Goal: Download file/media

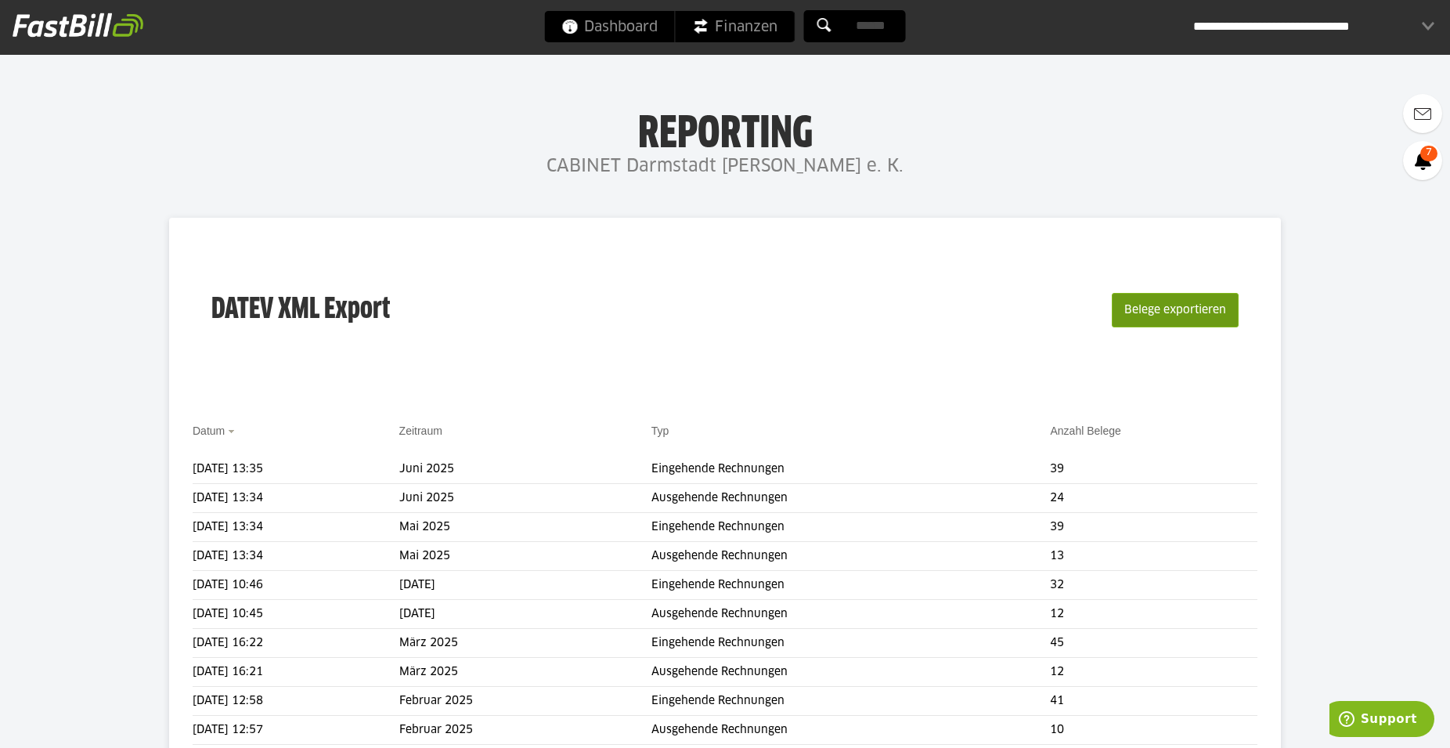
click at [1142, 305] on button "Belege exportieren" at bounding box center [1175, 310] width 127 height 34
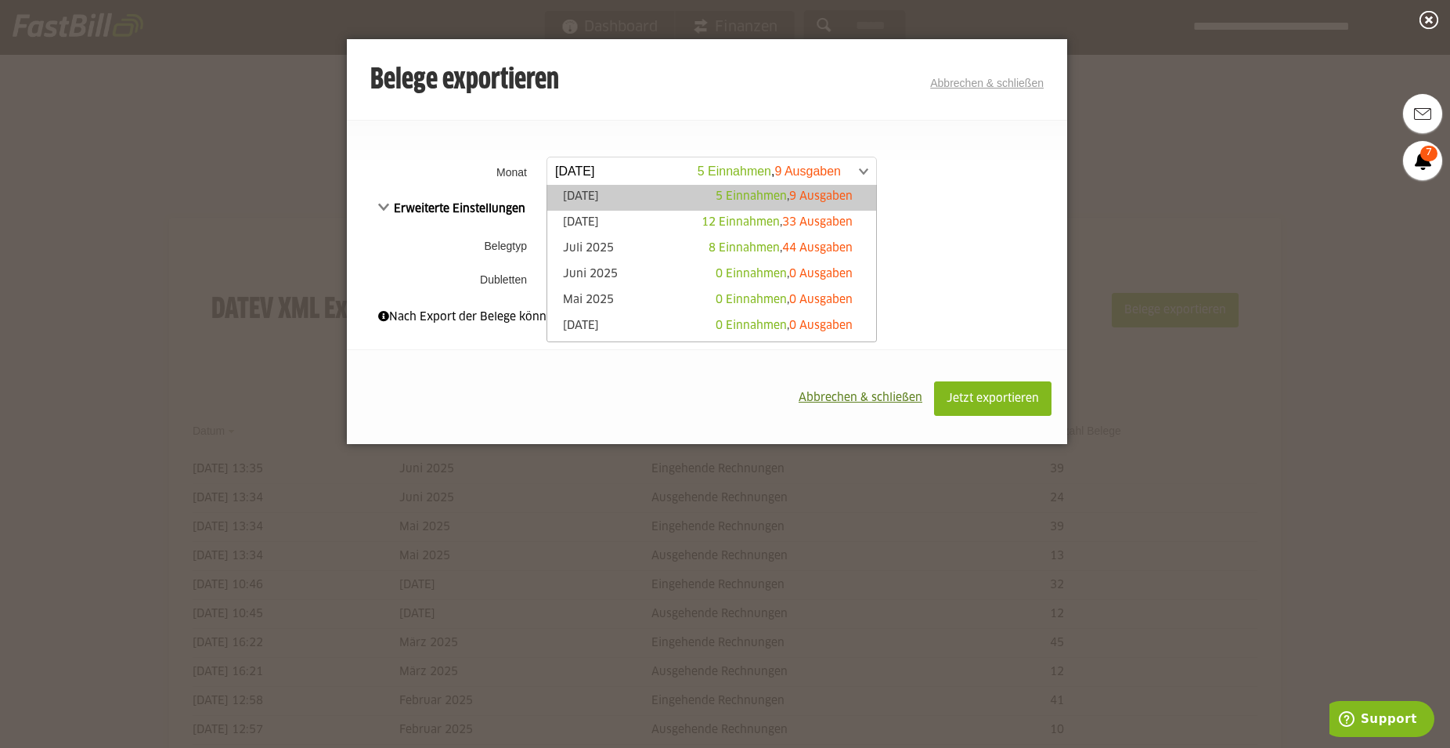
click at [863, 171] on span at bounding box center [703, 171] width 329 height 28
click at [606, 236] on li "[DATE] 12 Einnahmen , 33 Ausgaben" at bounding box center [711, 224] width 329 height 26
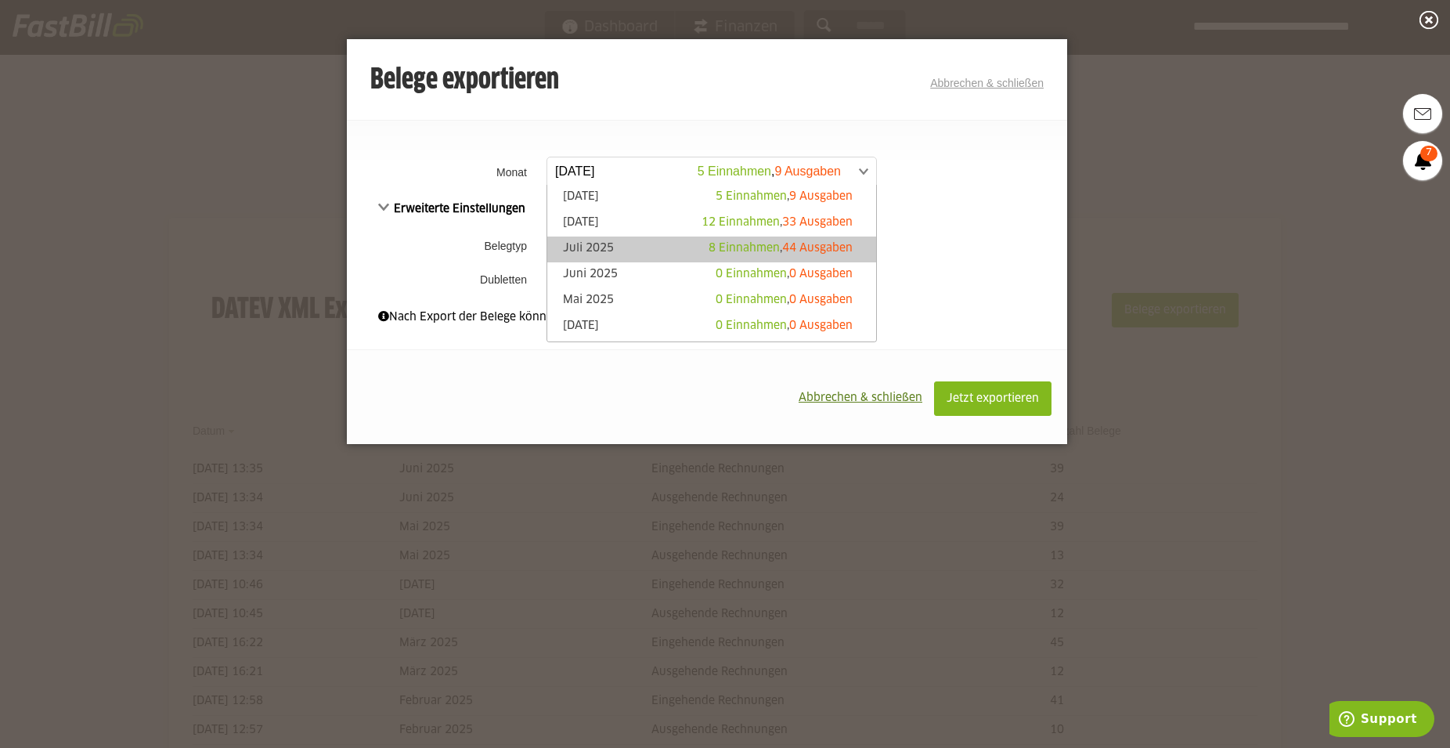
click at [610, 242] on link "Juli 2025 8 Einnahmen , 44 Ausgaben" at bounding box center [711, 249] width 313 height 18
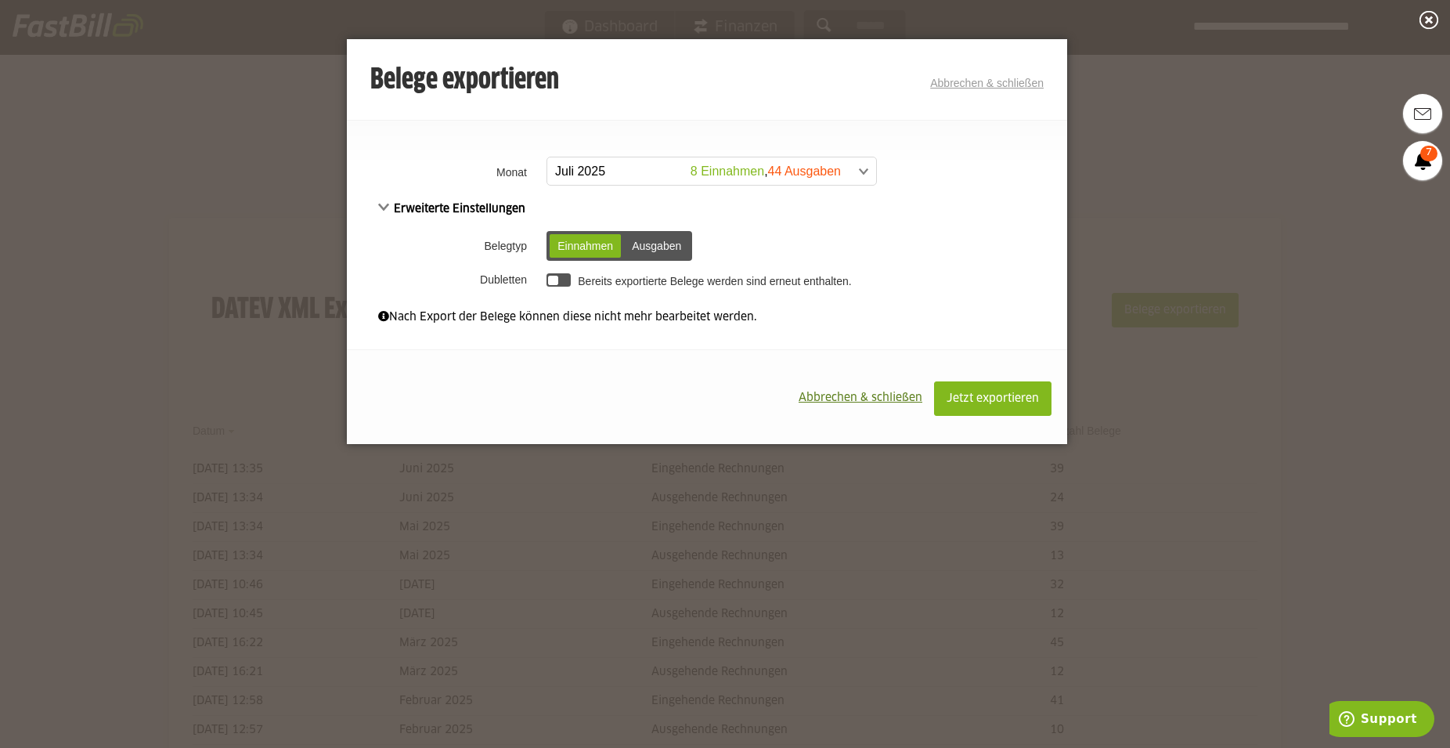
drag, startPoint x: 1004, startPoint y: 397, endPoint x: 968, endPoint y: 155, distance: 244.6
click at [968, 155] on div "**********" at bounding box center [707, 241] width 720 height 405
click at [1010, 404] on span "Jetzt exportieren" at bounding box center [993, 398] width 92 height 11
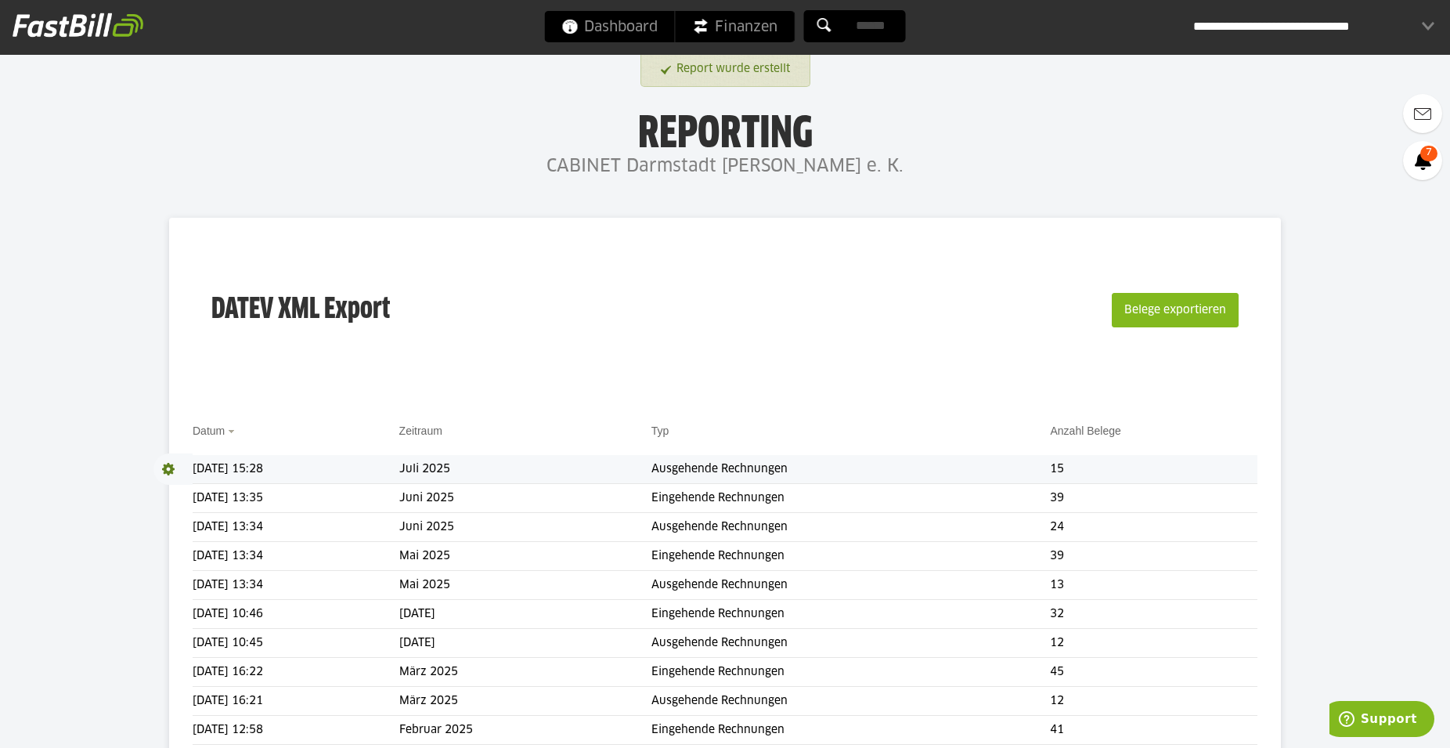
click at [169, 466] on span at bounding box center [172, 468] width 39 height 31
click at [177, 485] on link "Download" at bounding box center [195, 490] width 84 height 18
click at [1169, 312] on button "Belege exportieren" at bounding box center [1175, 310] width 127 height 34
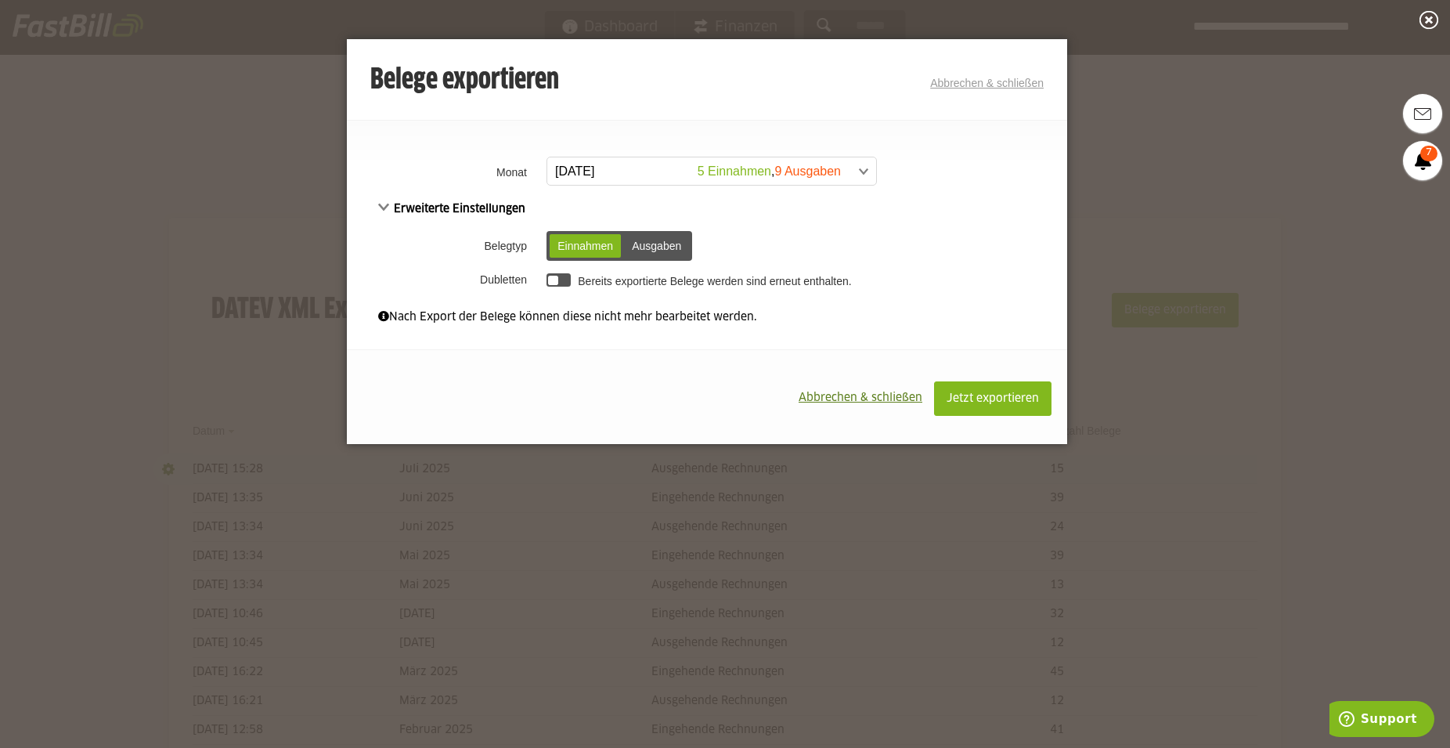
click at [869, 168] on link "[DATE] 5 Einnahmen , 9 Ausgaben" at bounding box center [711, 171] width 330 height 29
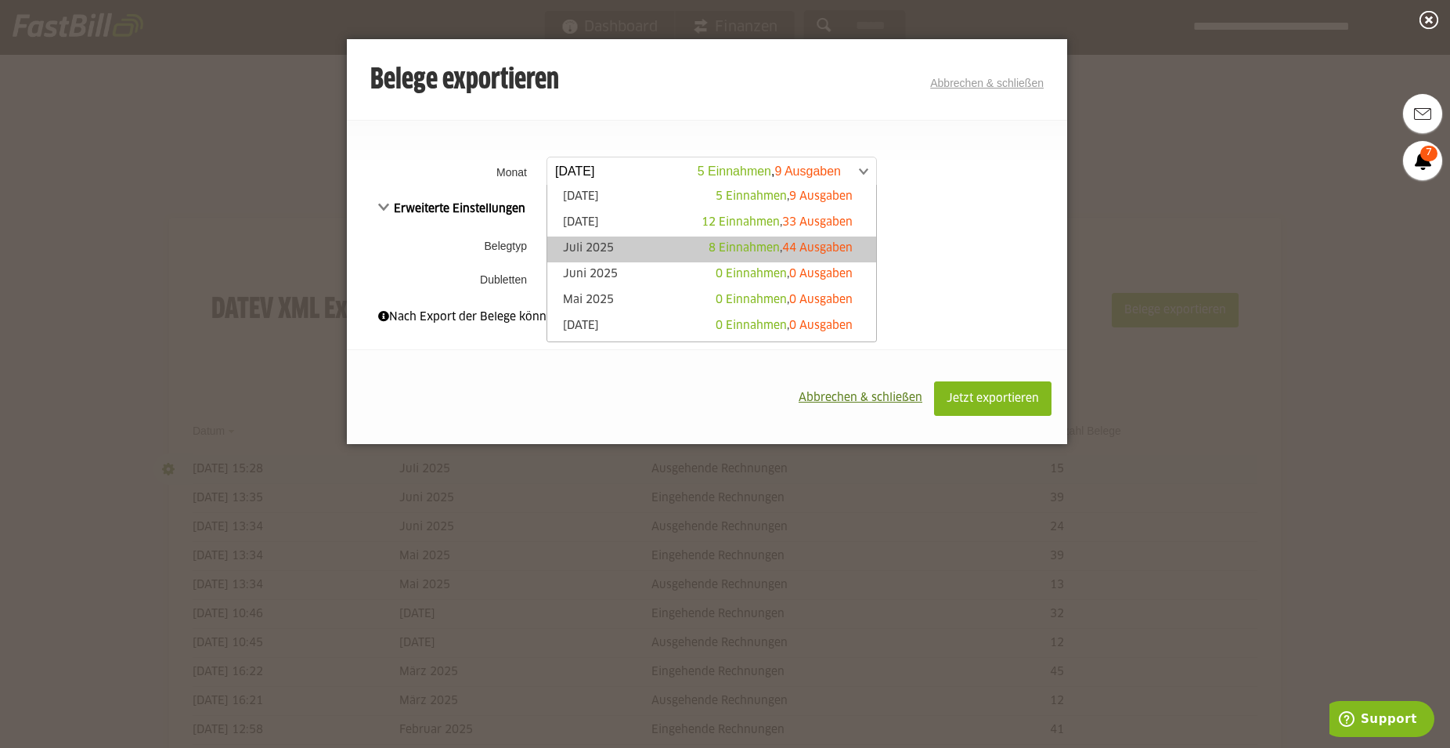
click at [620, 243] on link "Juli 2025 8 Einnahmen , 44 Ausgaben" at bounding box center [711, 249] width 313 height 18
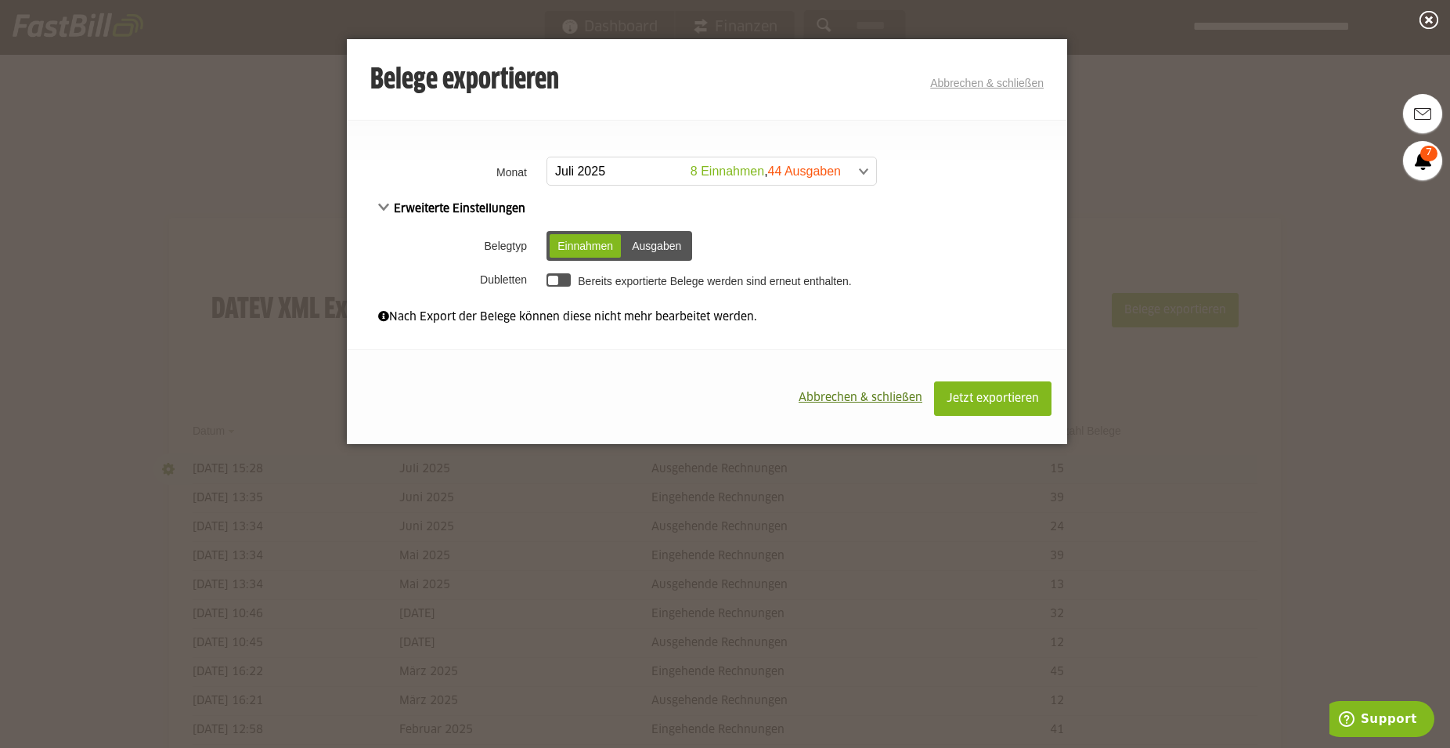
click at [668, 243] on div "Ausgaben" at bounding box center [656, 245] width 65 height 23
click at [982, 395] on span "Jetzt exportieren" at bounding box center [993, 398] width 92 height 11
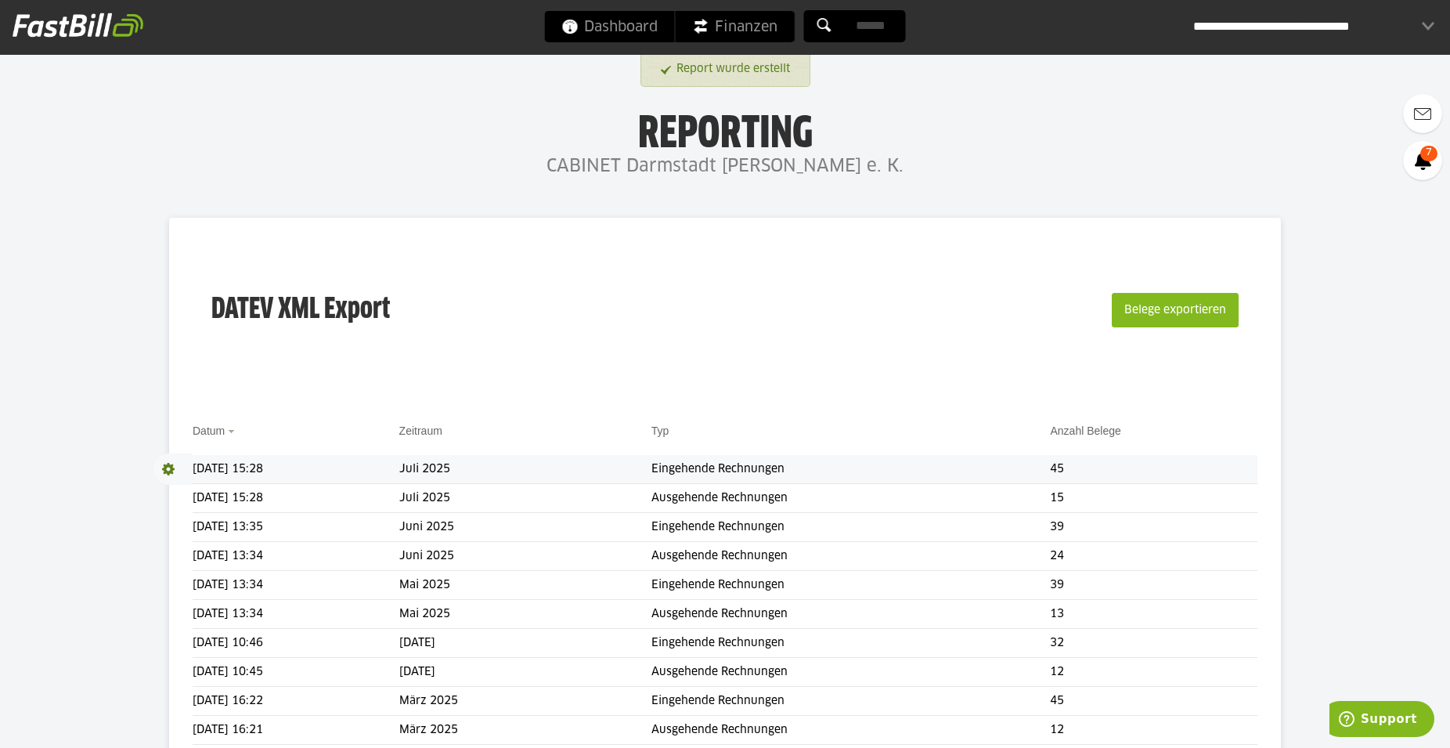
click at [168, 467] on span at bounding box center [172, 468] width 39 height 31
click at [186, 492] on link "Download" at bounding box center [195, 490] width 84 height 18
click at [1426, 27] on div "**********" at bounding box center [1313, 26] width 241 height 31
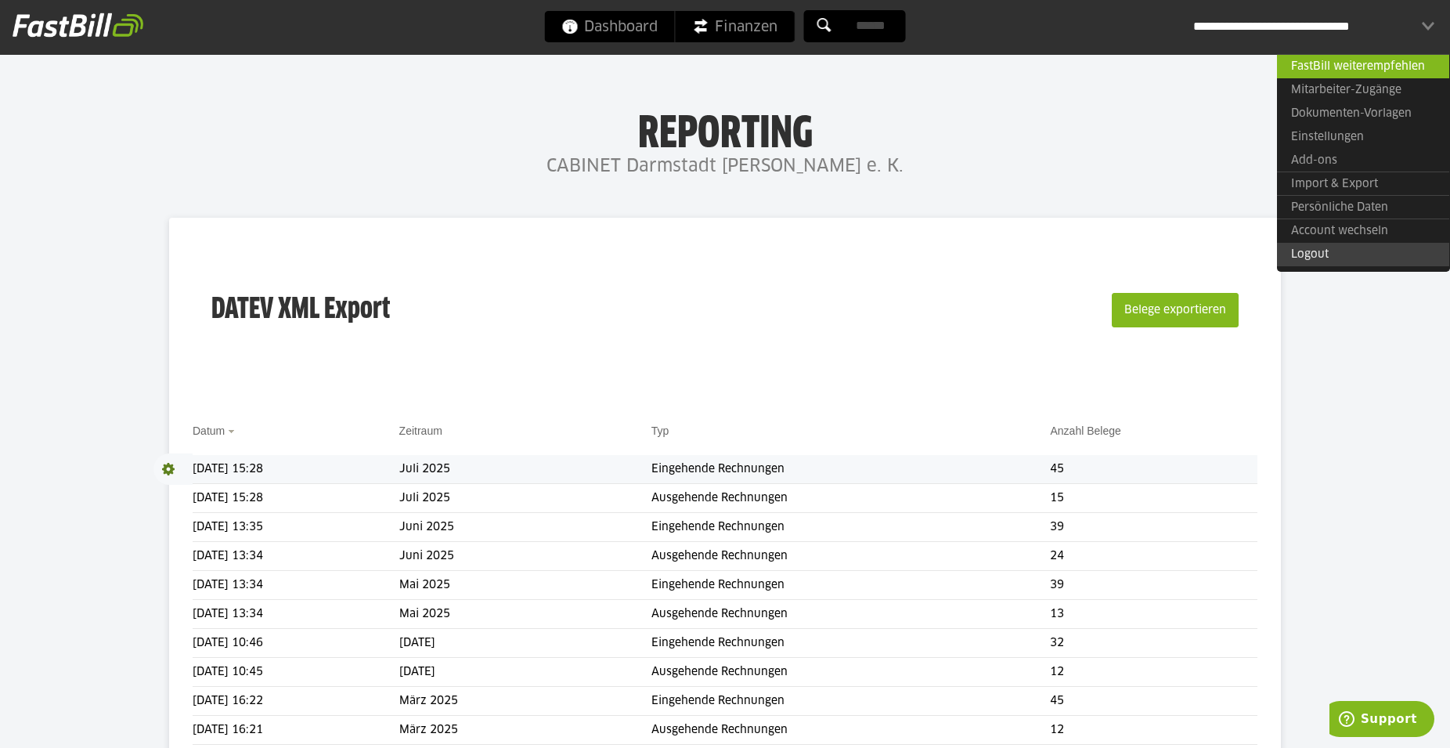
click at [1344, 251] on link "Logout" at bounding box center [1363, 254] width 172 height 23
